Goal: Go to known website: Access a specific website the user already knows

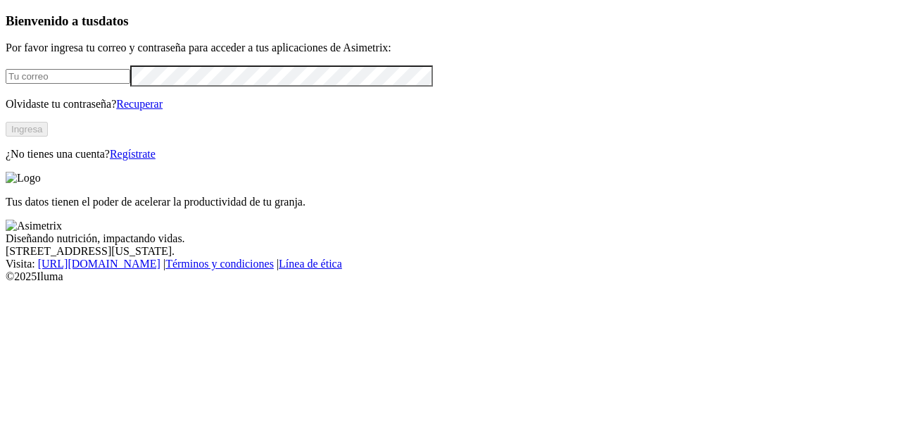
type input "[PERSON_NAME][EMAIL_ADDRESS][PERSON_NAME][DOMAIN_NAME]"
click at [48, 137] on button "Ingresa" at bounding box center [27, 129] width 42 height 15
